Goal: Information Seeking & Learning: Learn about a topic

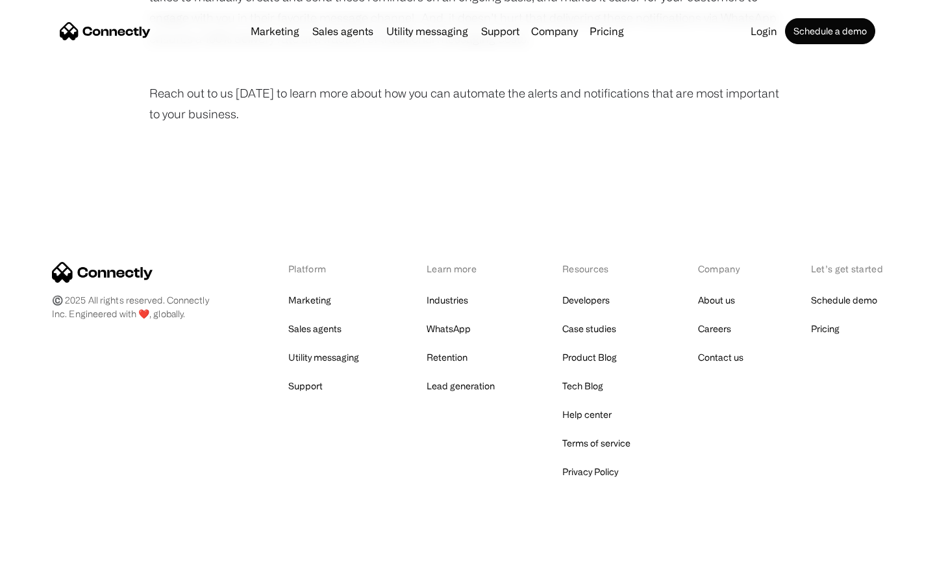
scroll to position [874, 0]
